Goal: Find contact information: Find contact information

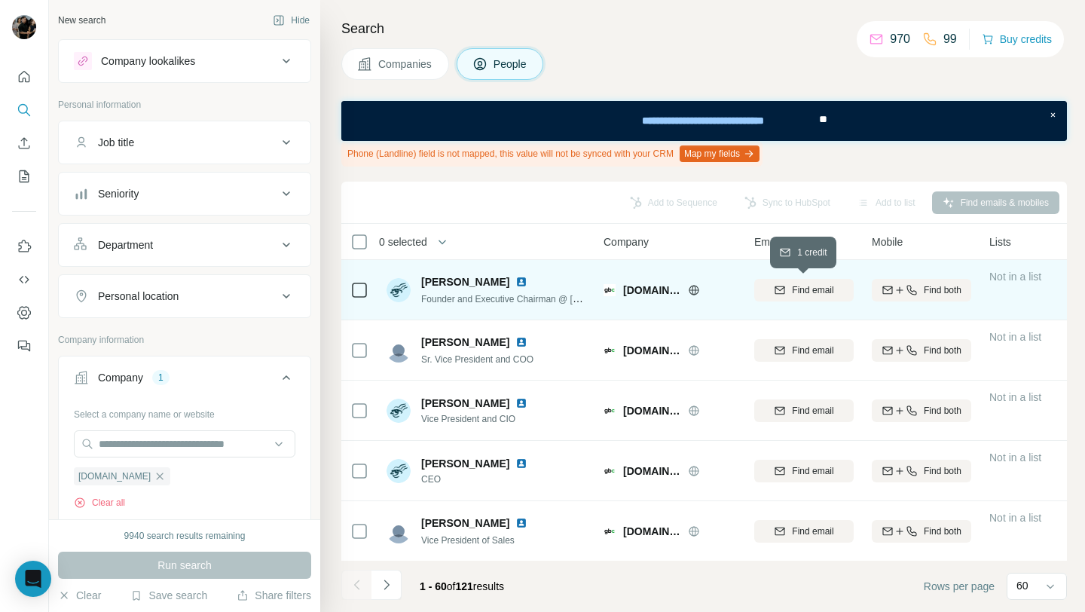
click at [794, 288] on span "Find email" at bounding box center [812, 290] width 41 height 14
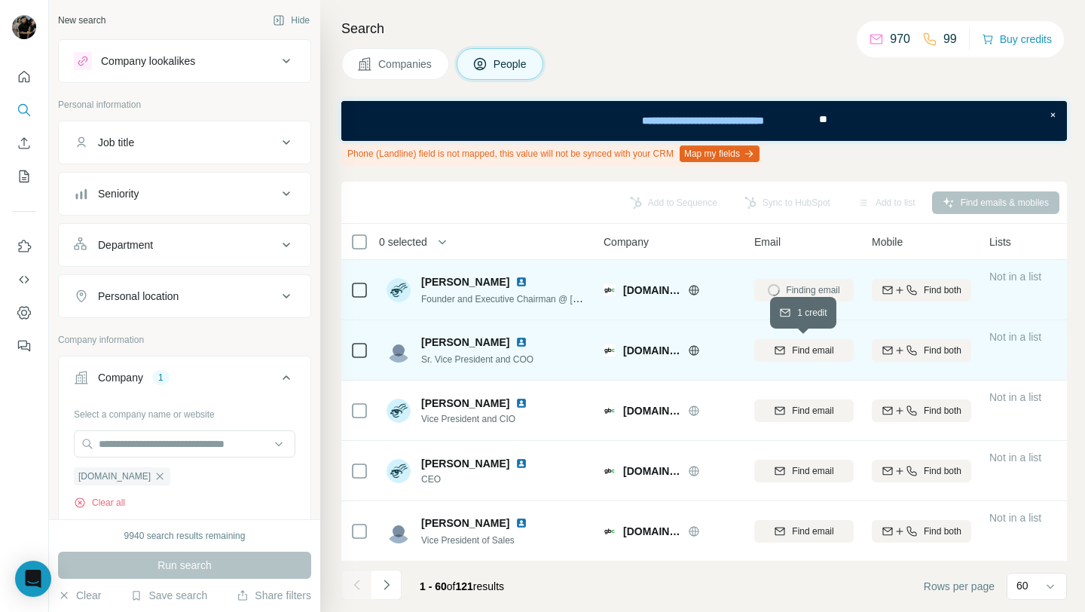
click at [792, 353] on span "Find email" at bounding box center [812, 350] width 41 height 14
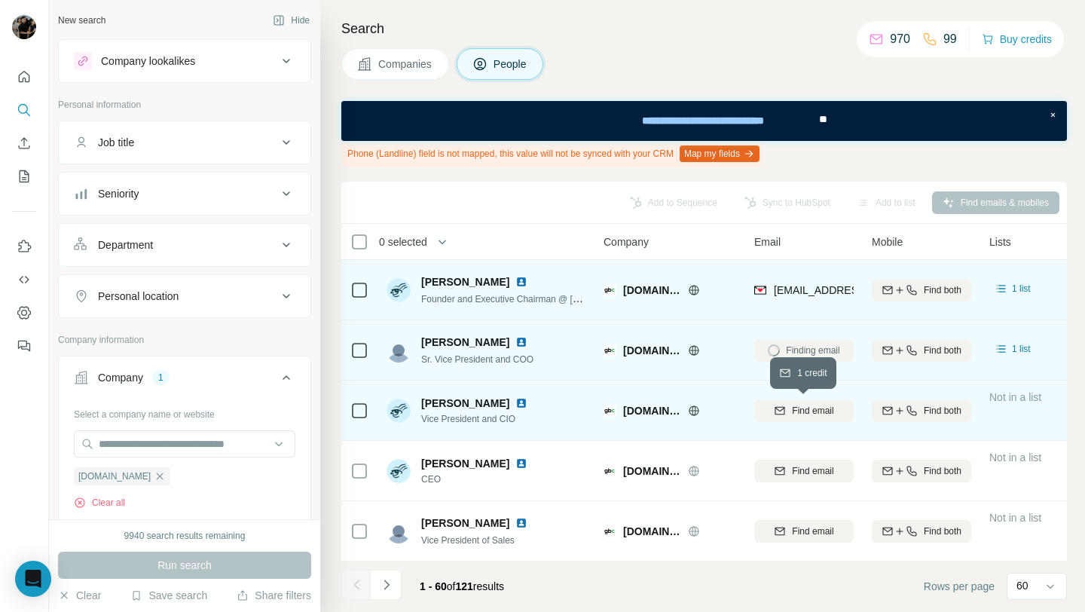
click at [797, 407] on span "Find email" at bounding box center [812, 411] width 41 height 14
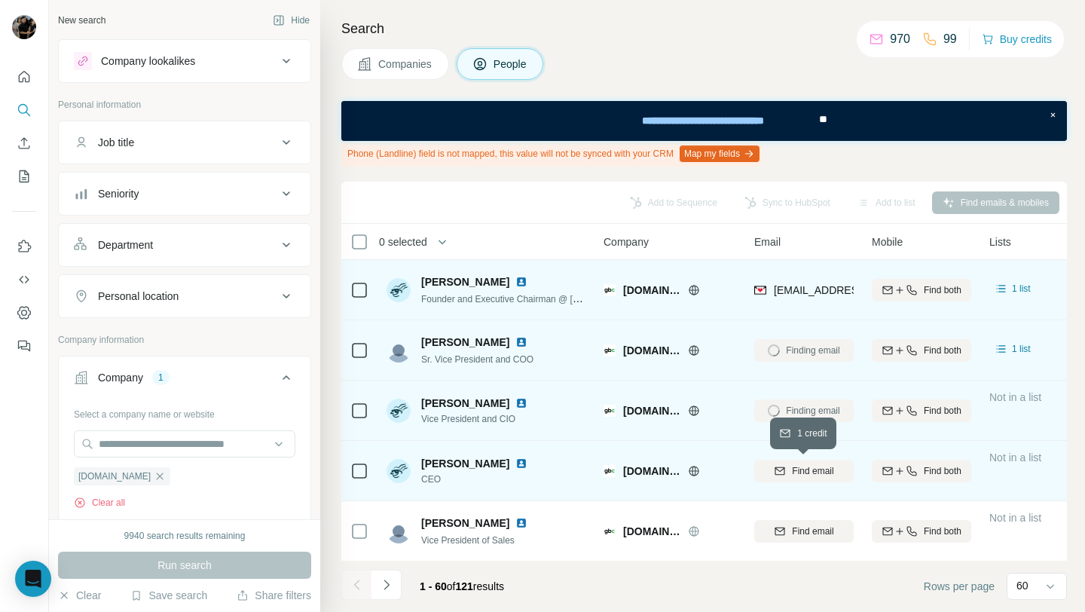
click at [800, 474] on span "Find email" at bounding box center [812, 471] width 41 height 14
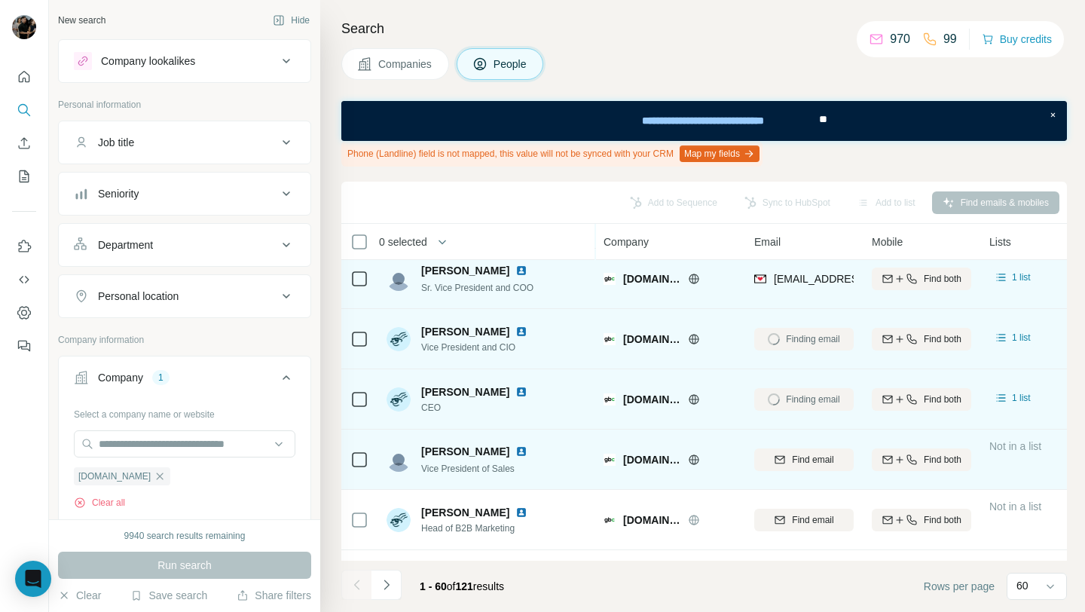
scroll to position [72, 0]
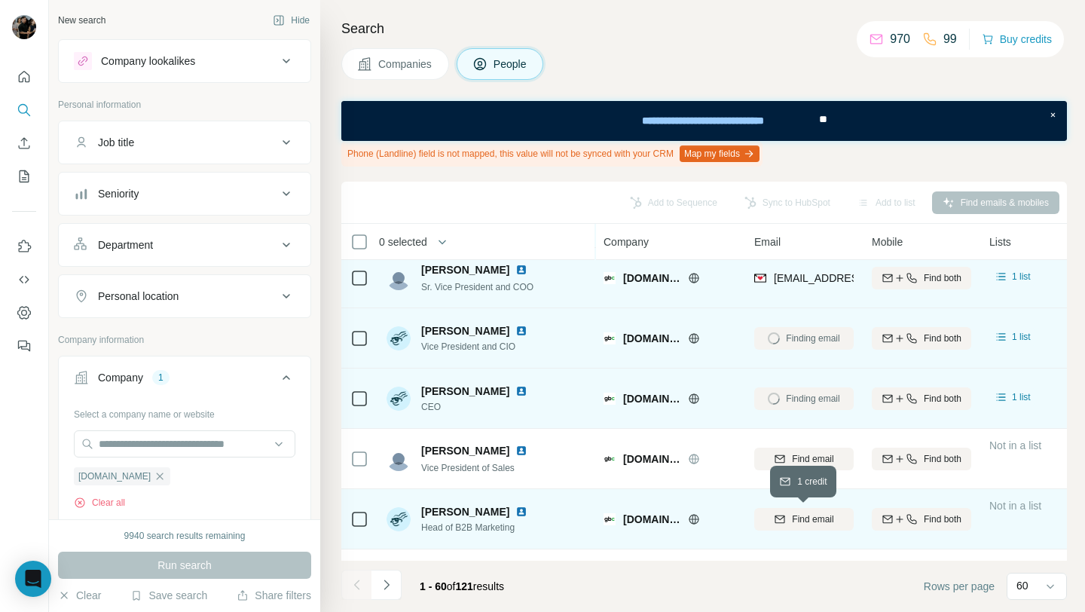
click at [795, 524] on span "Find email" at bounding box center [812, 519] width 41 height 14
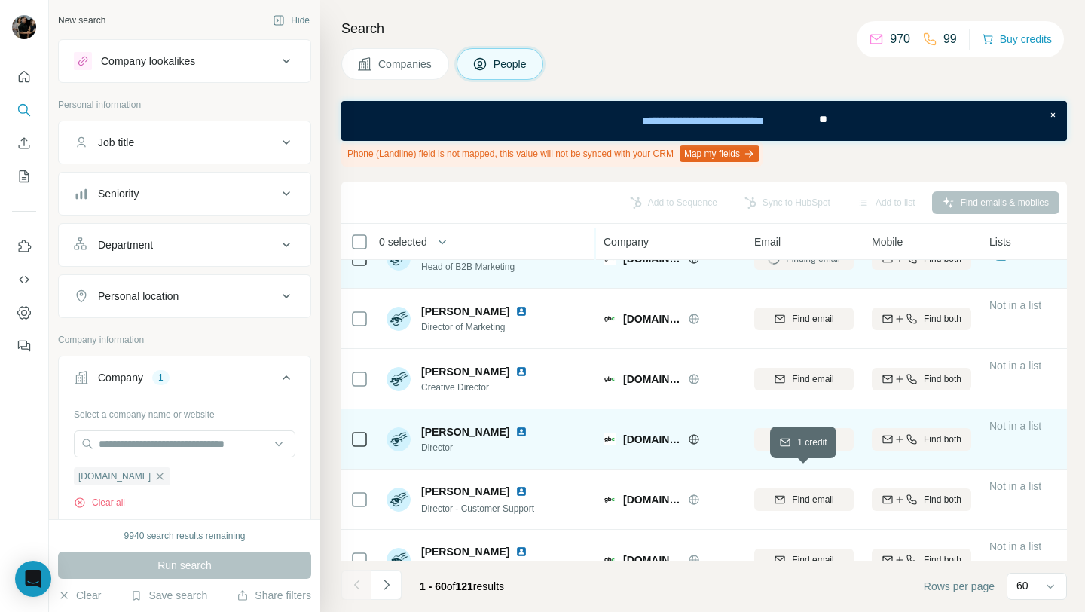
scroll to position [331, 0]
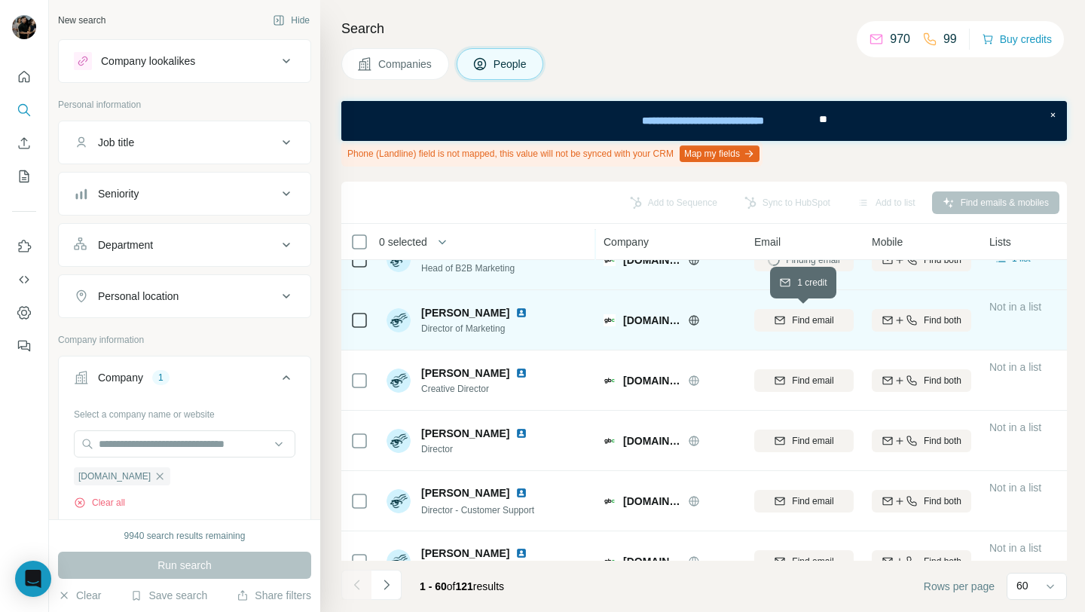
click at [823, 322] on span "Find email" at bounding box center [812, 320] width 41 height 14
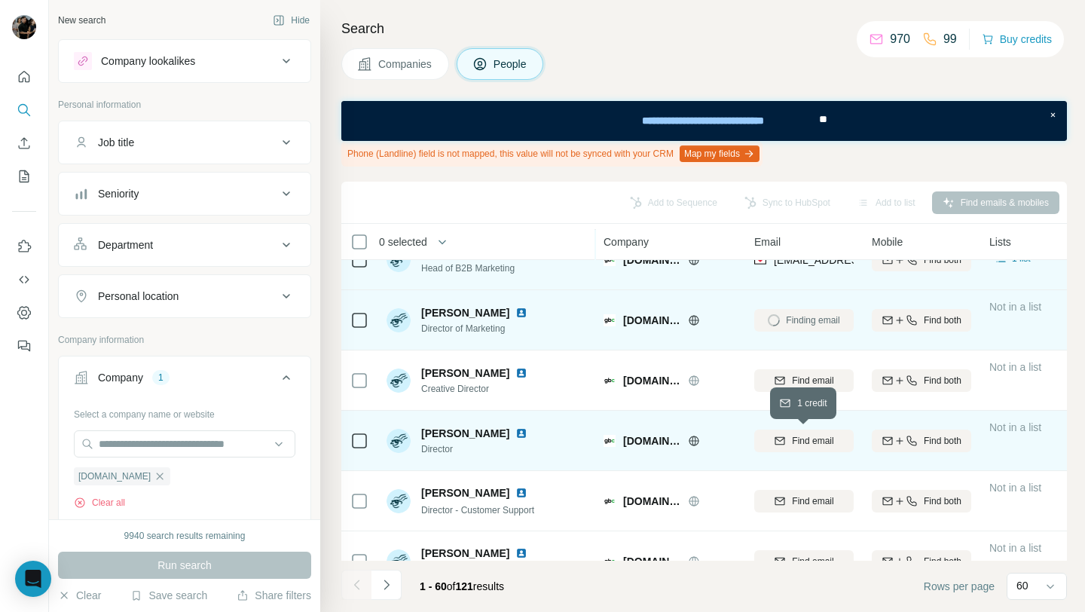
click at [804, 438] on span "Find email" at bounding box center [812, 441] width 41 height 14
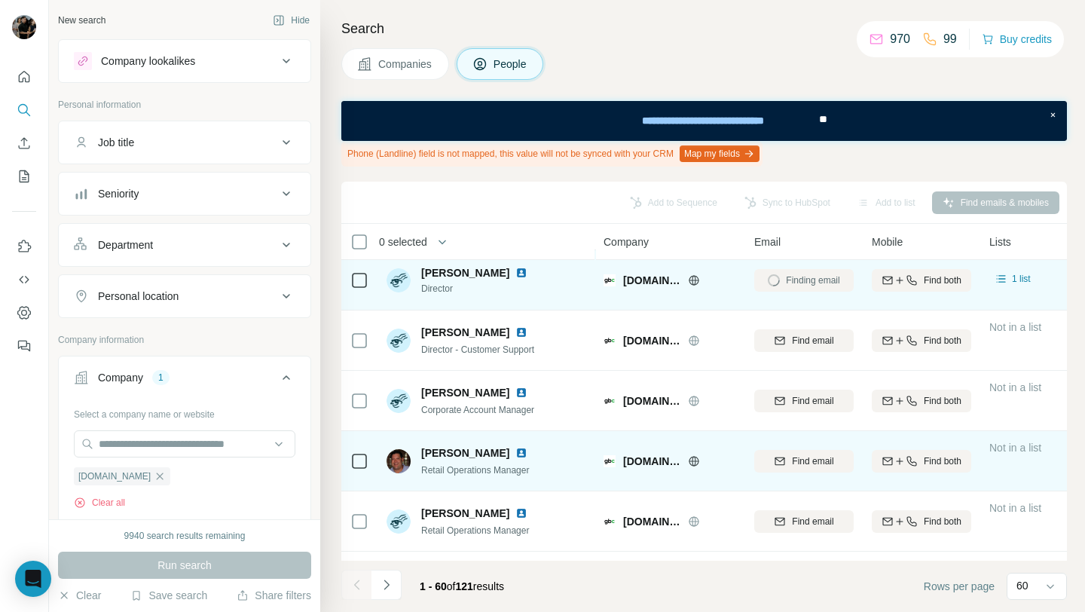
scroll to position [585, 0]
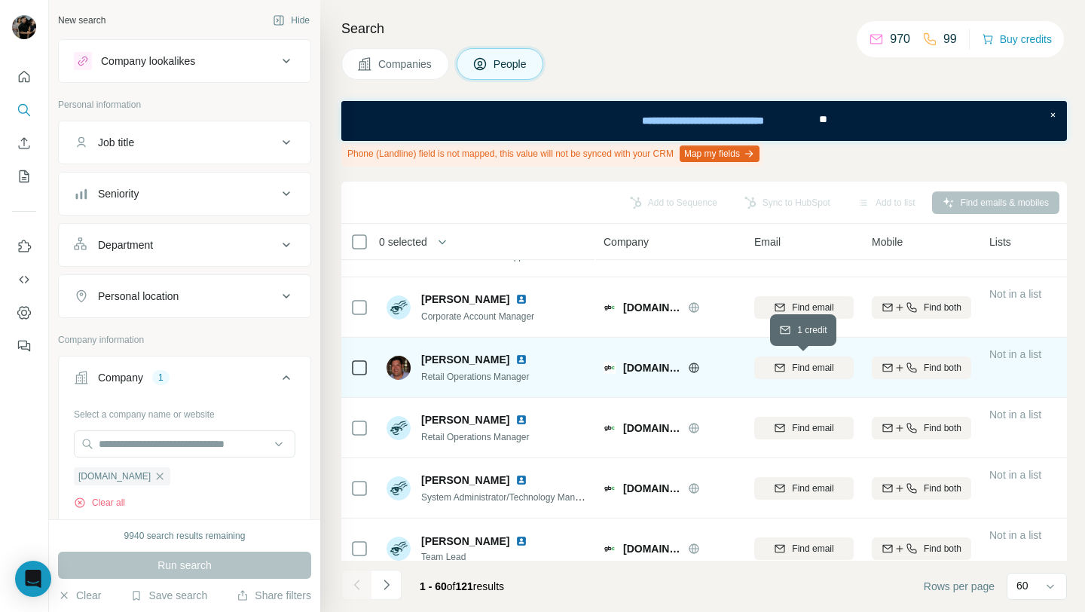
click at [811, 367] on span "Find email" at bounding box center [812, 368] width 41 height 14
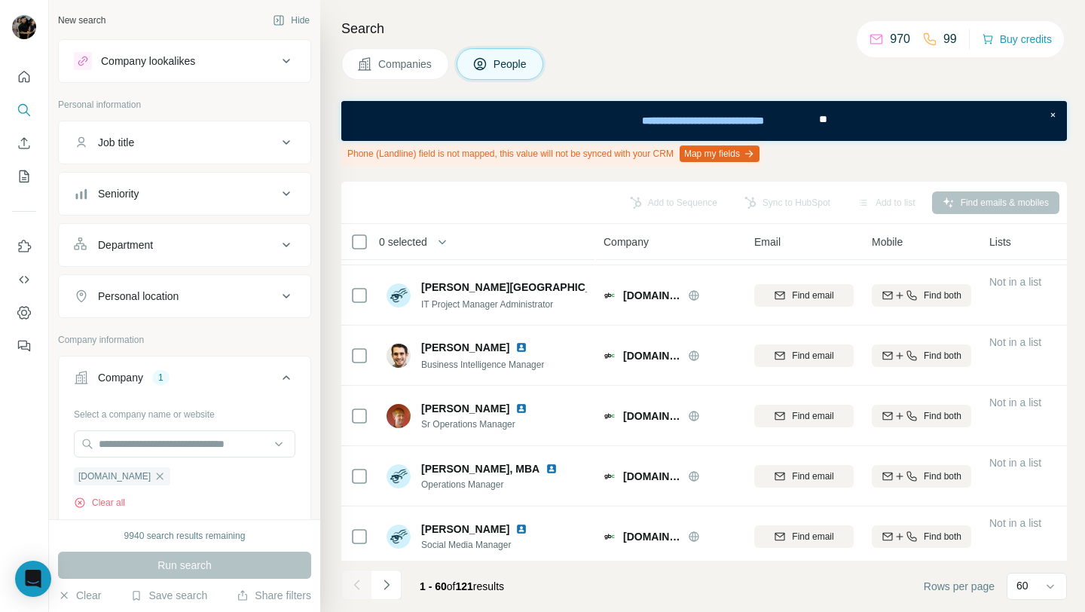
scroll to position [963, 0]
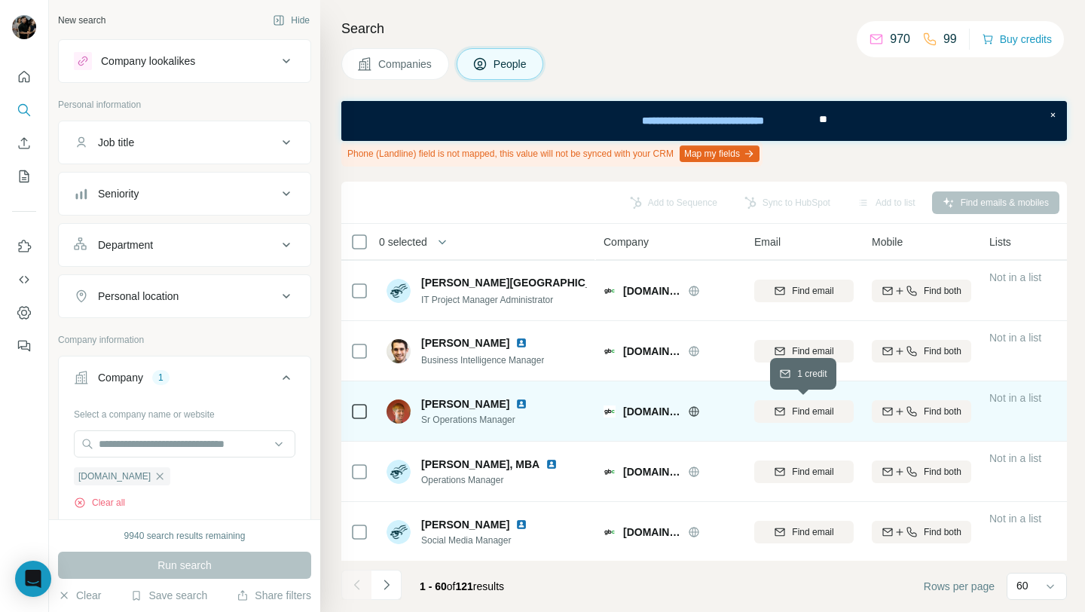
click at [795, 410] on span "Find email" at bounding box center [812, 411] width 41 height 14
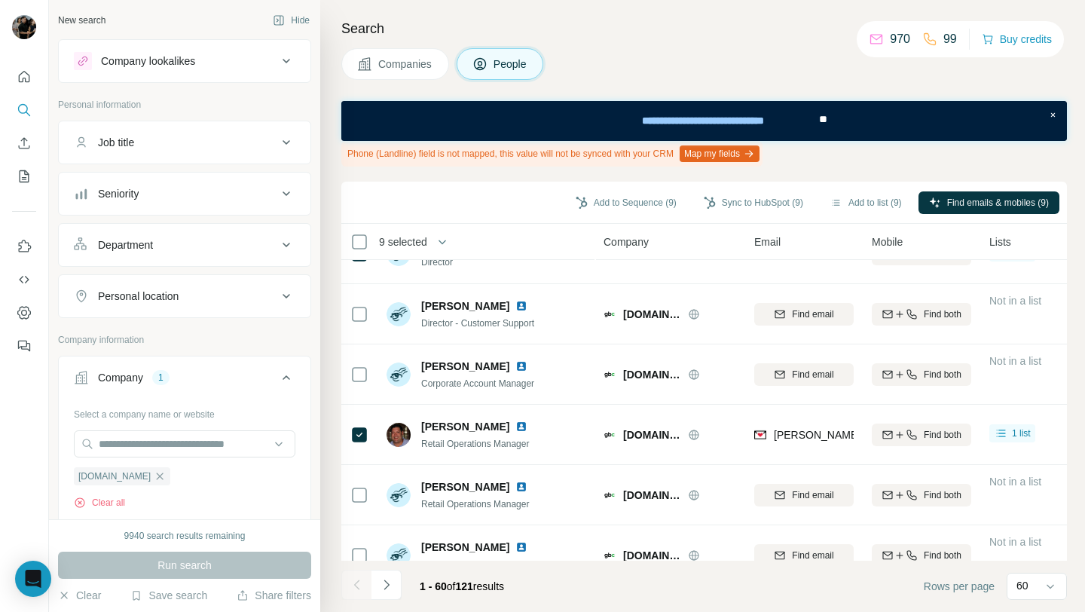
scroll to position [0, 0]
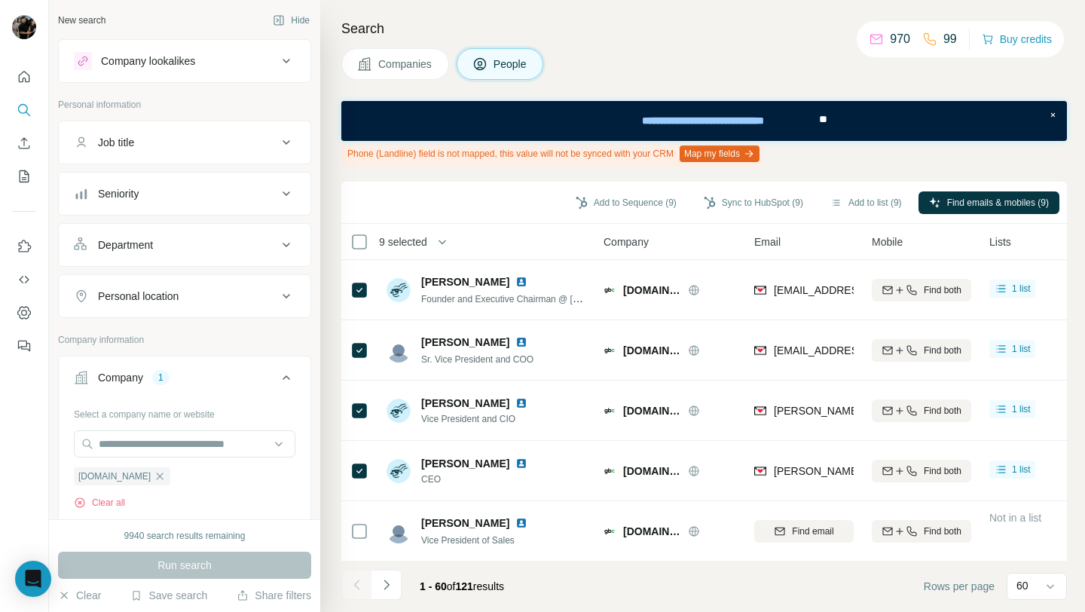
click at [721, 216] on div "Sync to HubSpot (9)" at bounding box center [753, 204] width 121 height 26
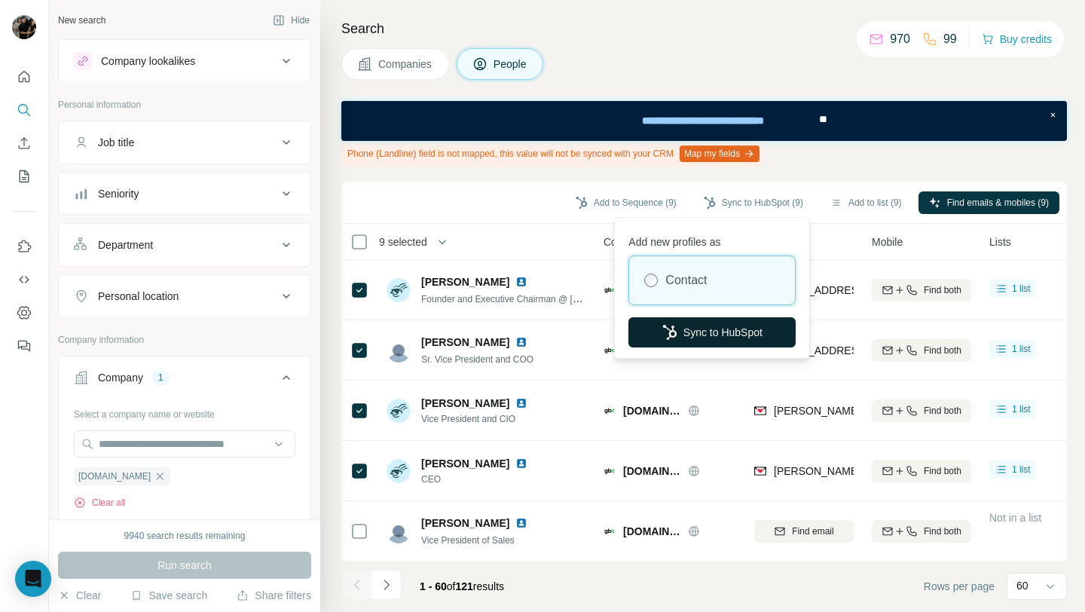
click at [722, 334] on button "Sync to HubSpot" at bounding box center [711, 332] width 167 height 30
